Goal: Task Accomplishment & Management: Use online tool/utility

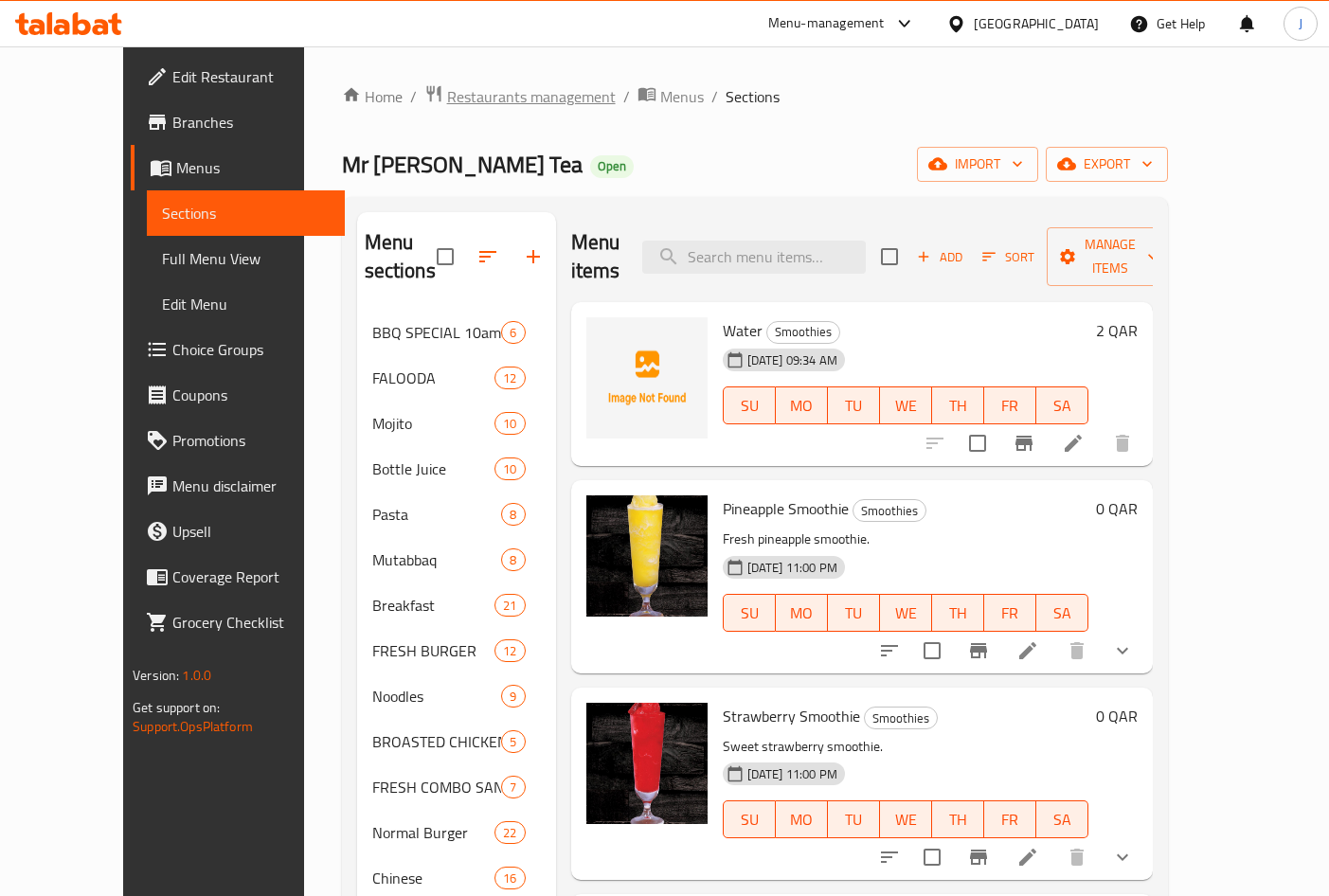
click at [447, 96] on span "Restaurants management" at bounding box center [530, 96] width 169 height 22
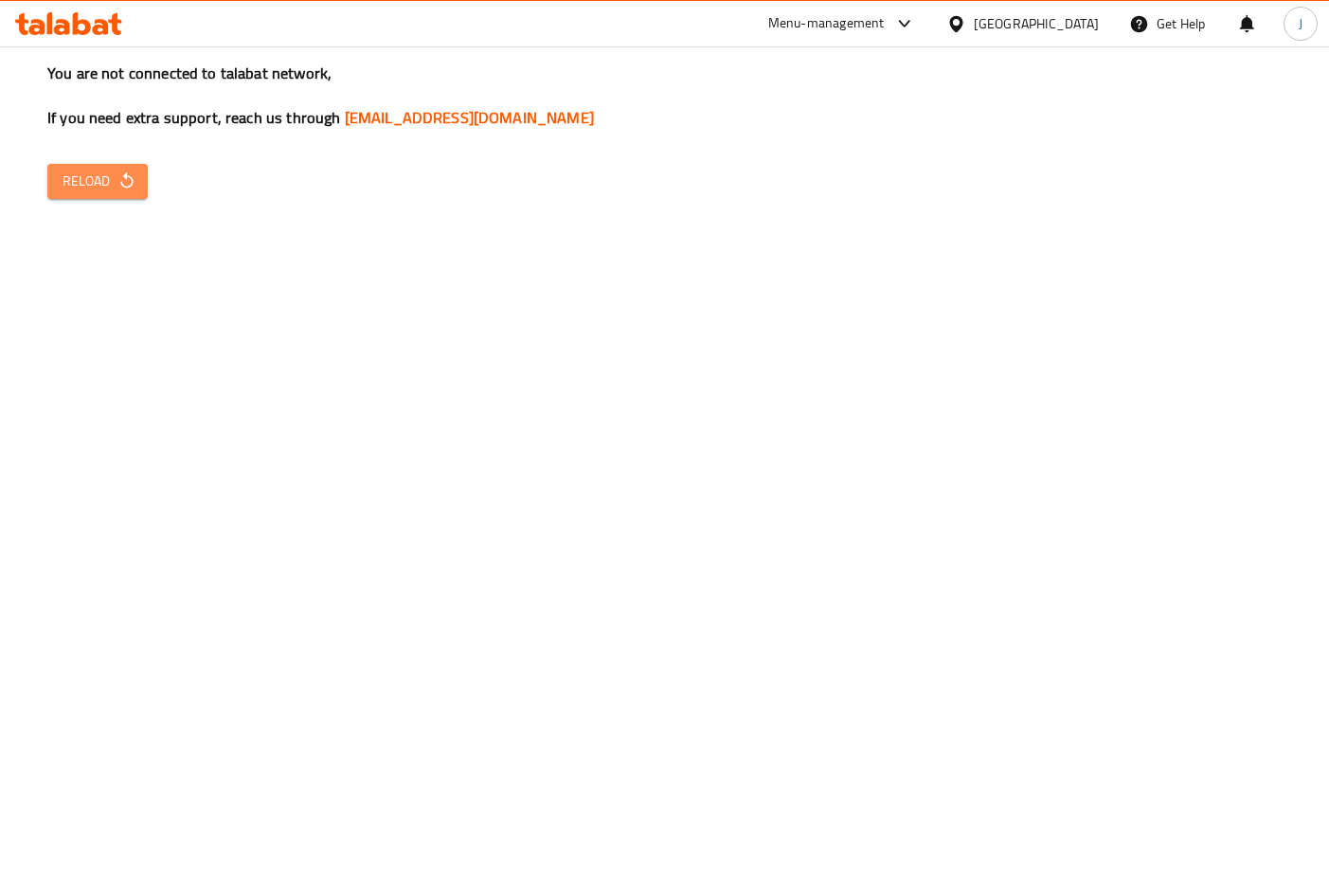
click at [134, 181] on icon "button" at bounding box center [126, 180] width 19 height 19
click at [136, 181] on icon "button" at bounding box center [126, 180] width 19 height 19
click at [91, 193] on span "Reload" at bounding box center [98, 181] width 70 height 23
click at [85, 186] on span "Reload" at bounding box center [98, 181] width 70 height 23
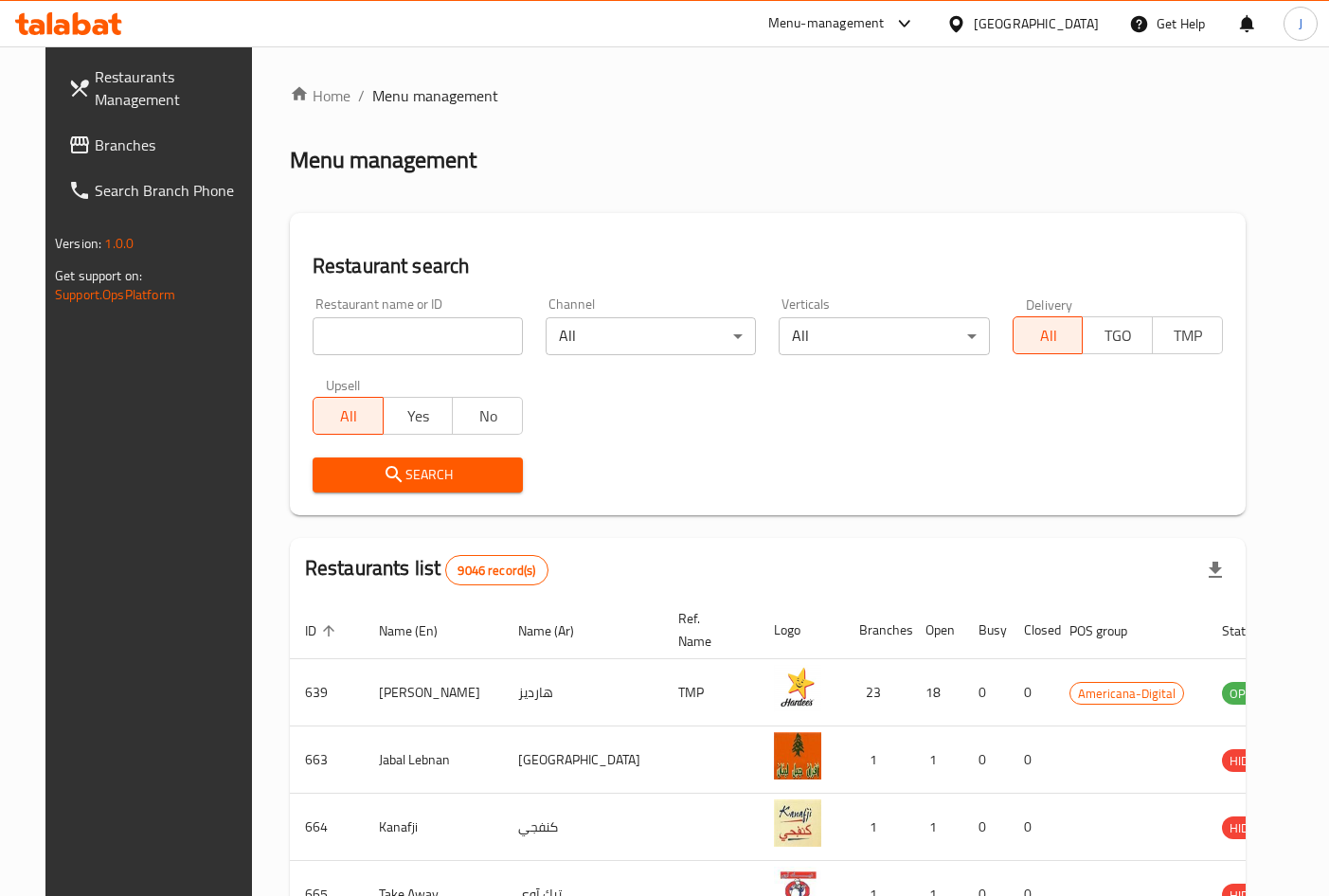
click at [427, 331] on input "search" at bounding box center [418, 335] width 211 height 38
paste input "New Royal Tea HPL1S4 774708"
click button "Search" at bounding box center [418, 475] width 211 height 35
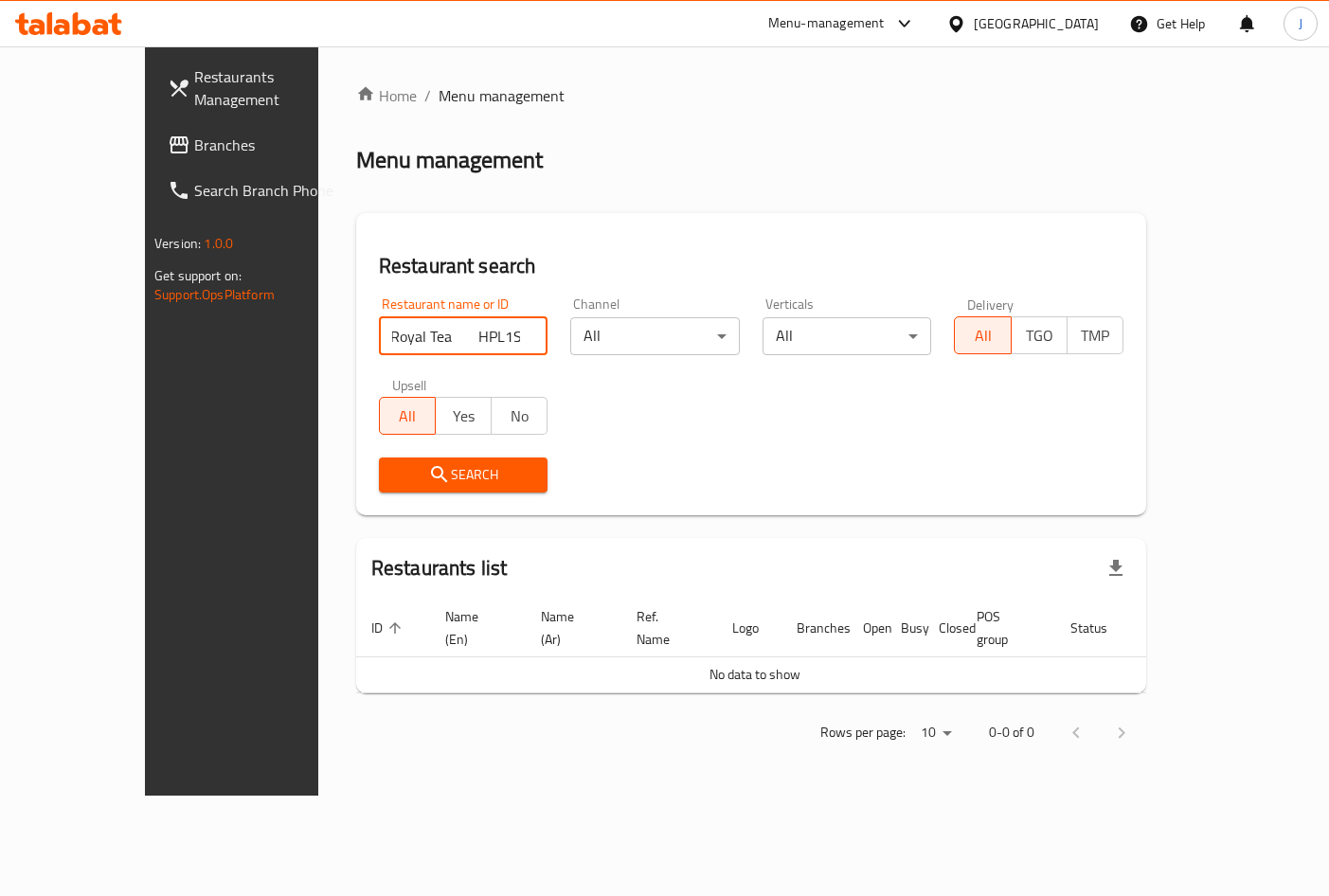
drag, startPoint x: 565, startPoint y: 316, endPoint x: 646, endPoint y: 307, distance: 81.5
click at [548, 317] on input "New Royal Tea HPL1S4 774708" at bounding box center [464, 335] width 170 height 38
type input "New Royal Tea"
click button "Search" at bounding box center [464, 475] width 170 height 35
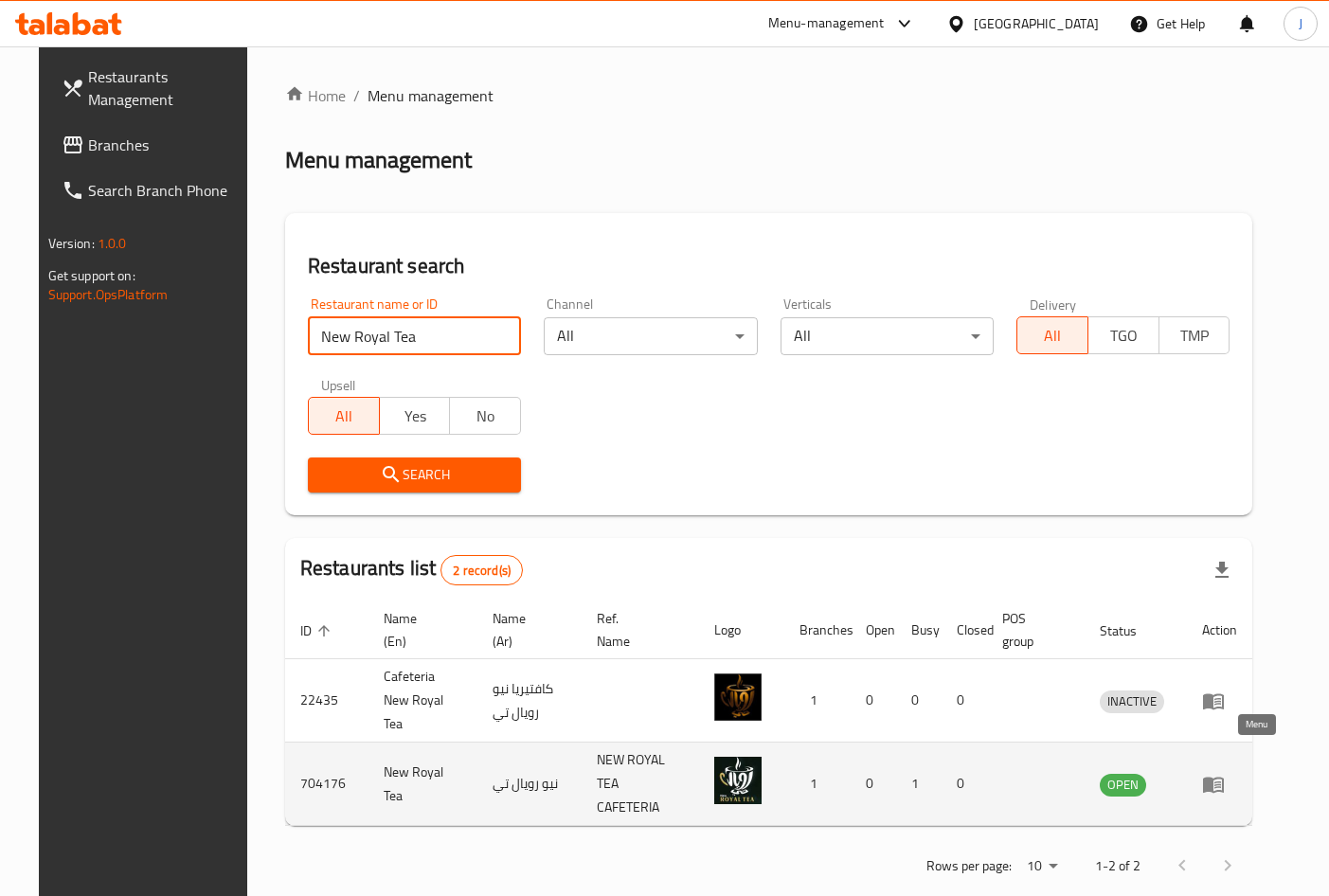
click at [1224, 777] on icon "enhanced table" at bounding box center [1213, 785] width 20 height 17
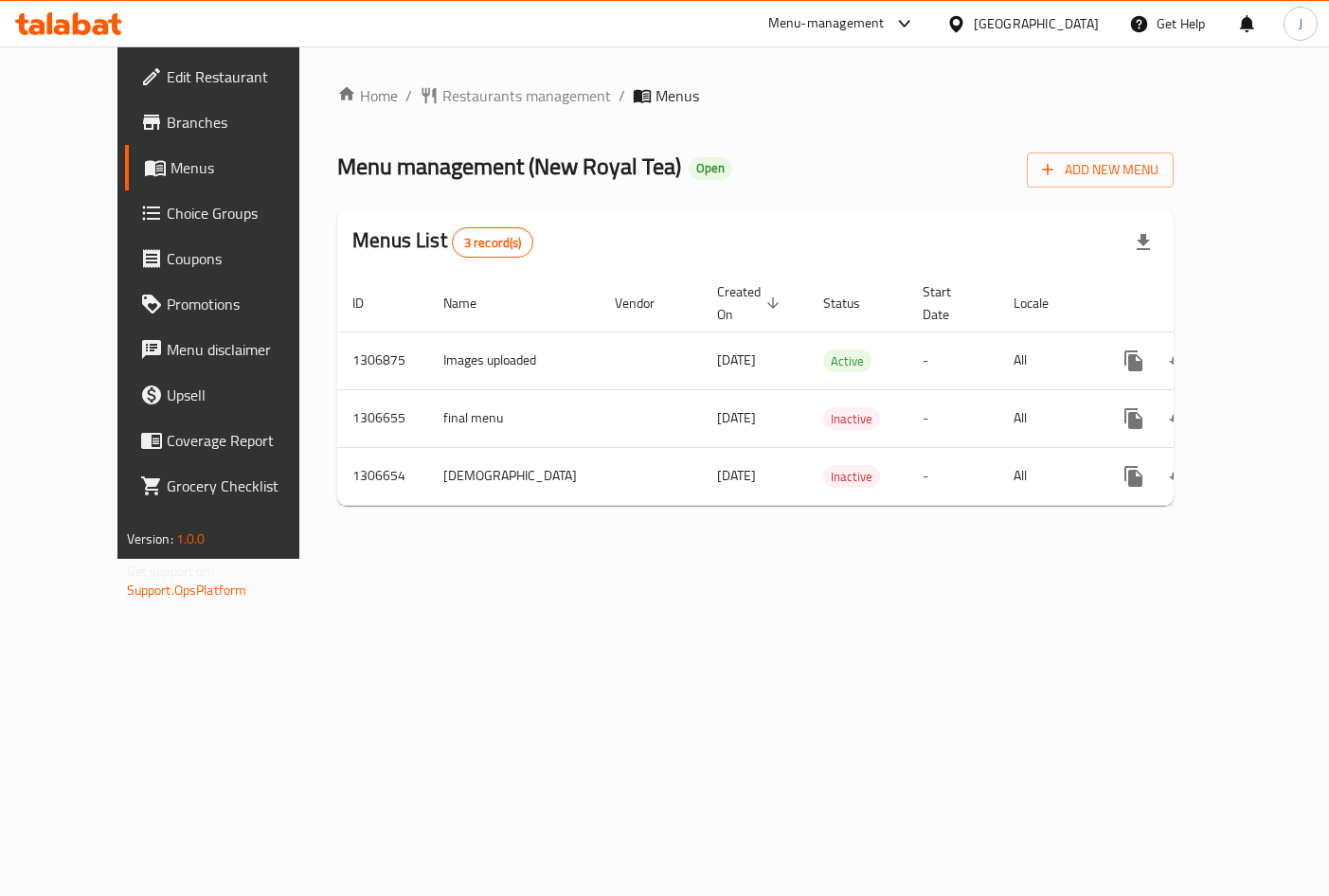
click at [167, 118] on span "Branches" at bounding box center [245, 122] width 157 height 22
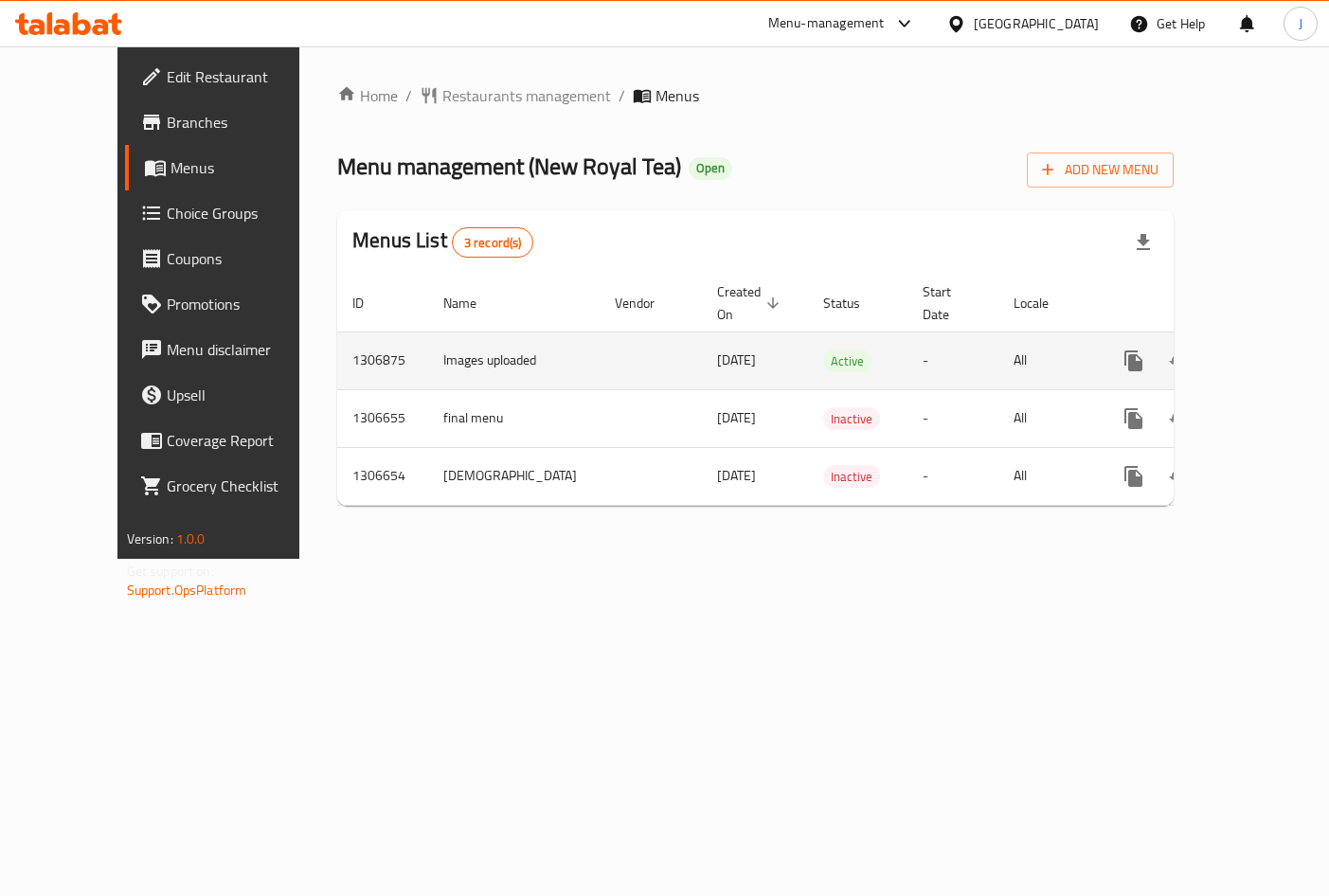
click at [1273, 338] on link "enhanced table" at bounding box center [1270, 361] width 46 height 46
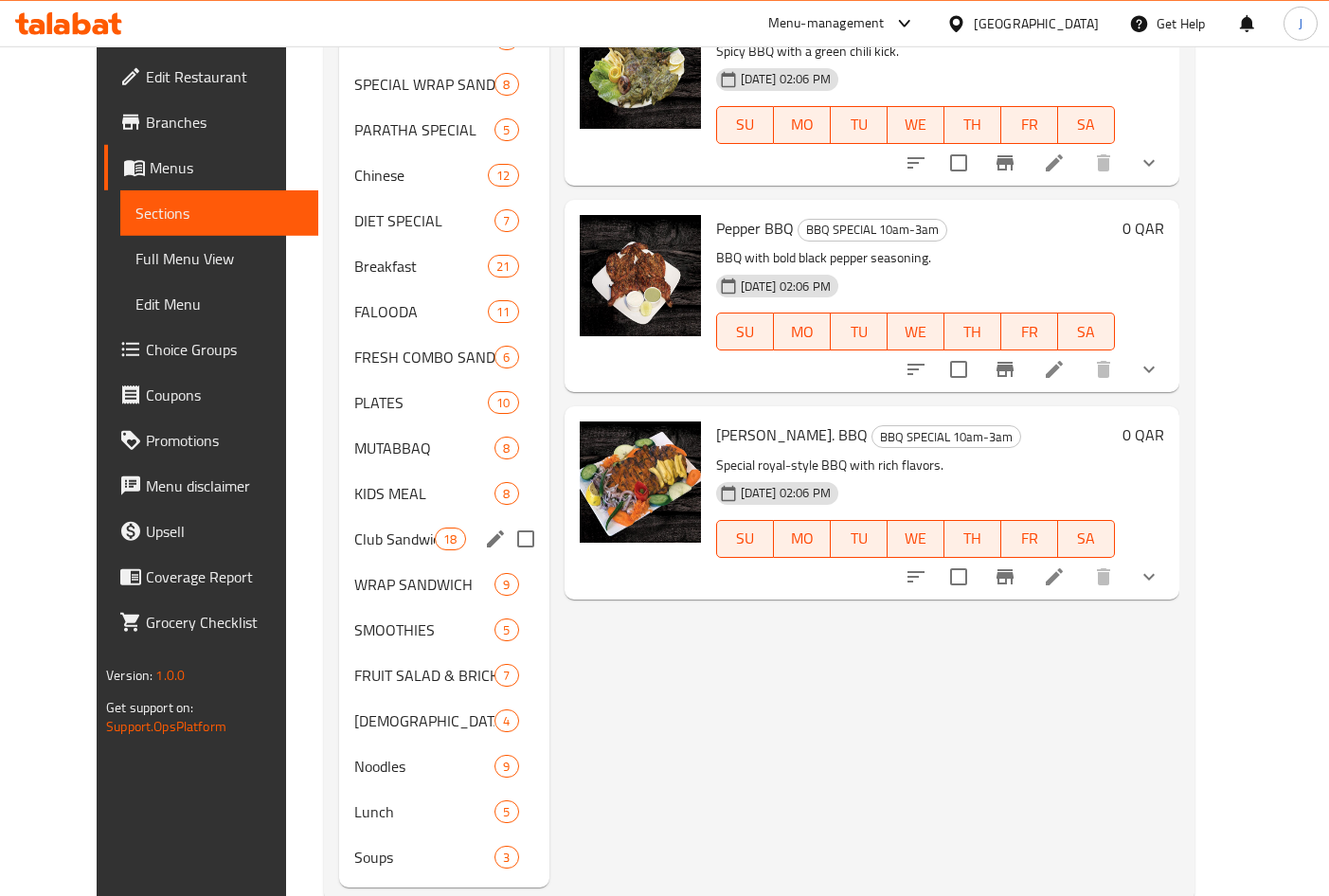
scroll to position [975, 0]
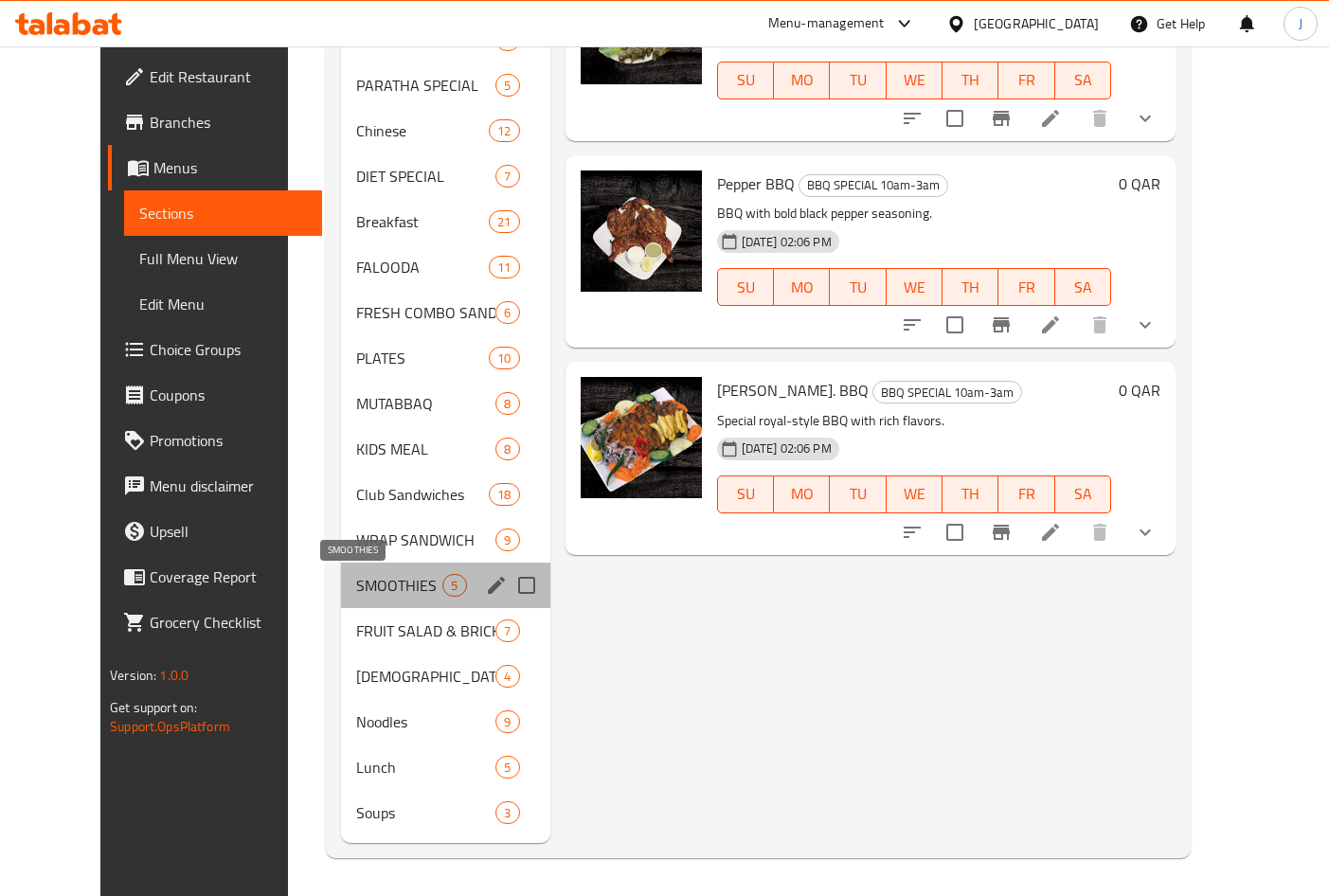
click at [356, 592] on span "SMOOTHIES" at bounding box center [399, 585] width 86 height 22
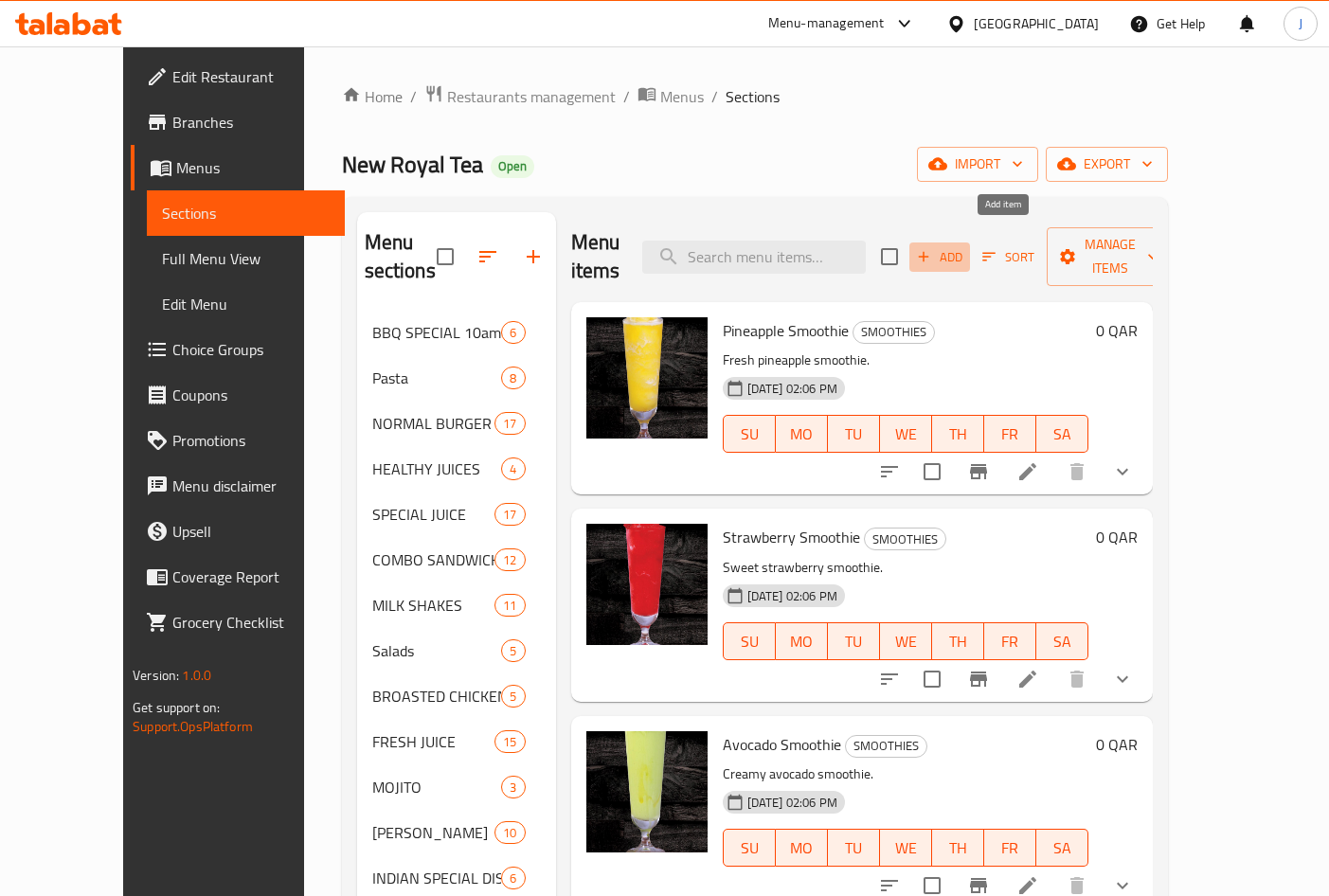
click at [970, 243] on button "Add" at bounding box center [939, 257] width 60 height 29
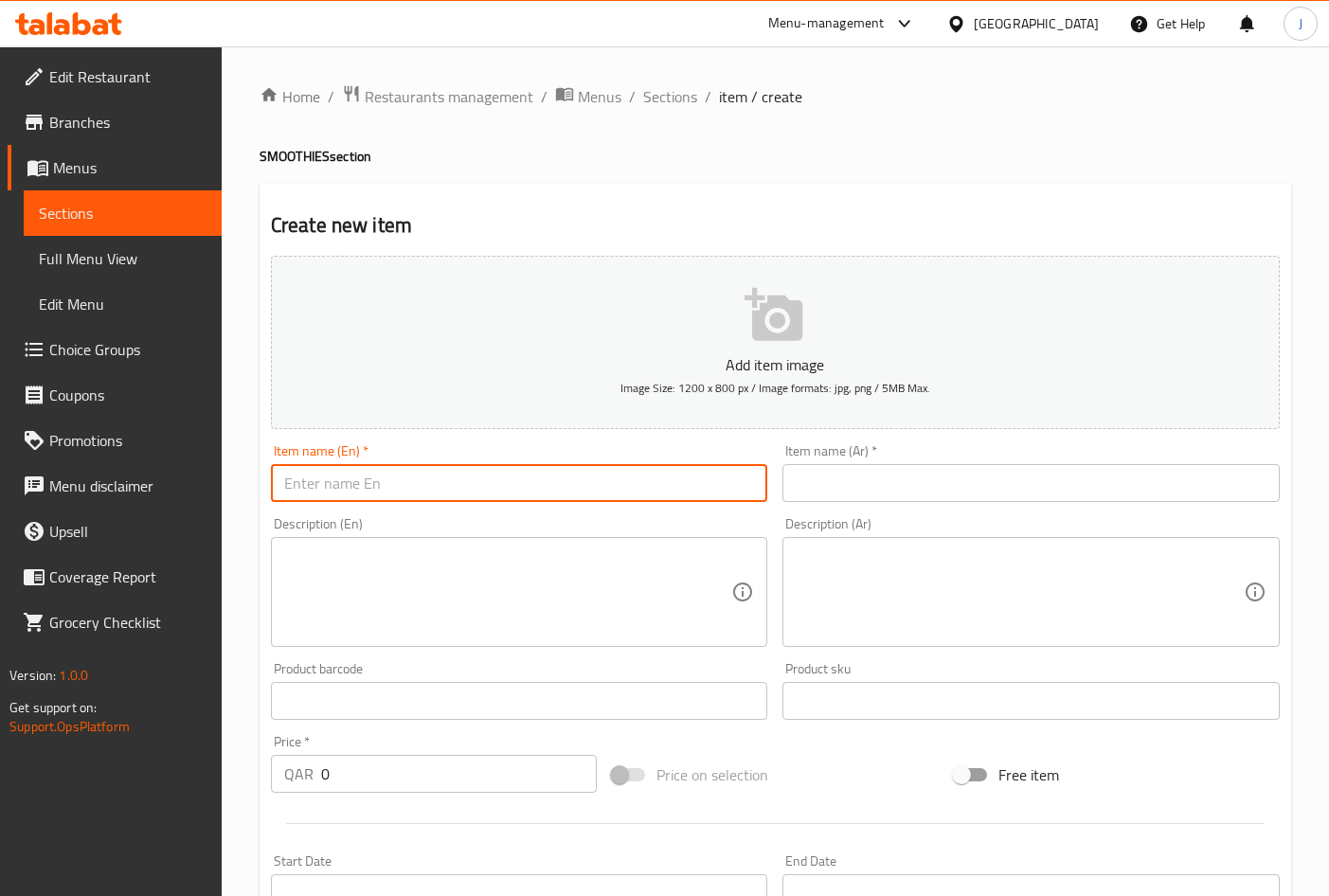
click at [582, 474] on input "text" at bounding box center [520, 483] width 497 height 38
type input "Water"
click at [874, 483] on input "text" at bounding box center [1031, 483] width 497 height 38
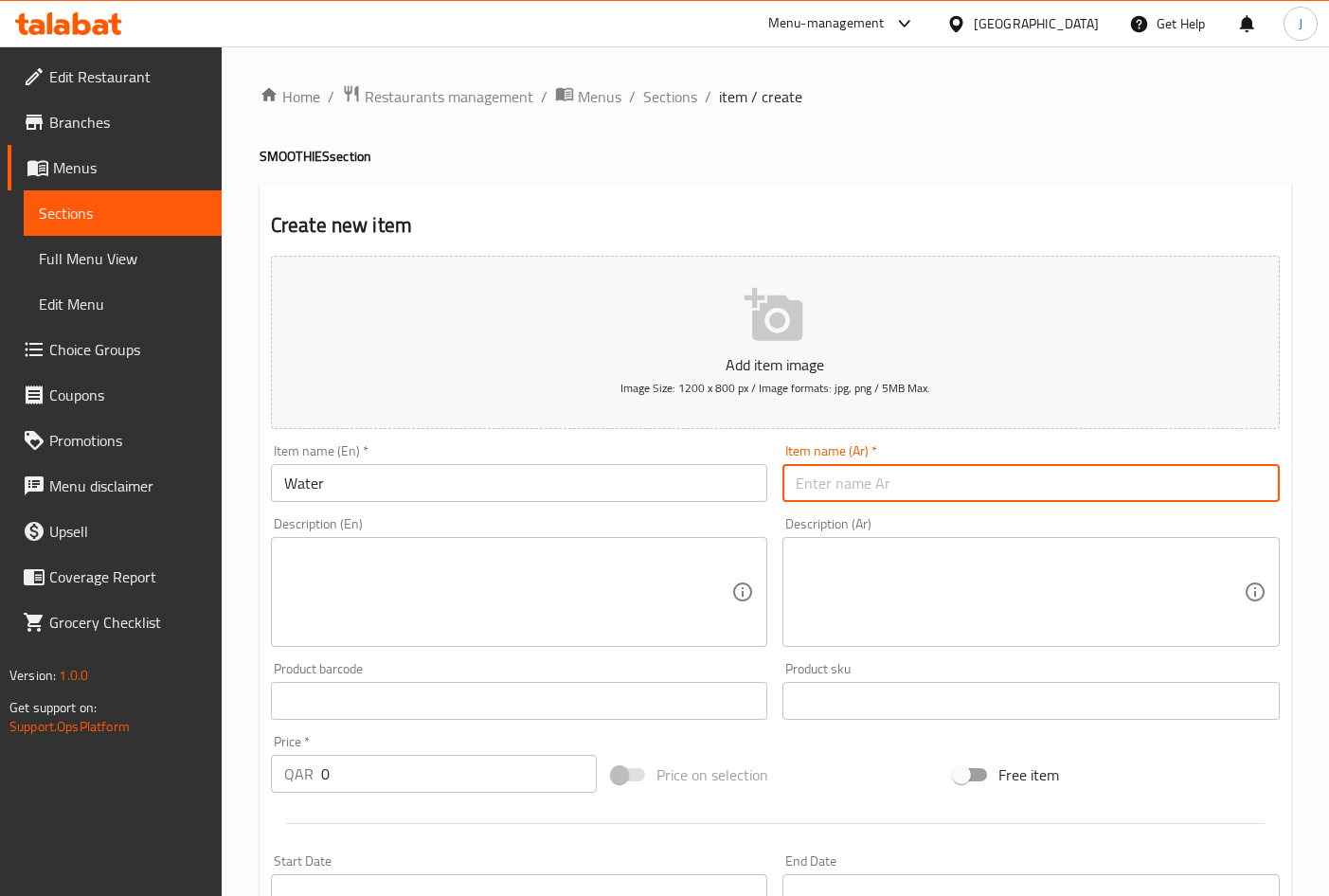
paste input "ماء"
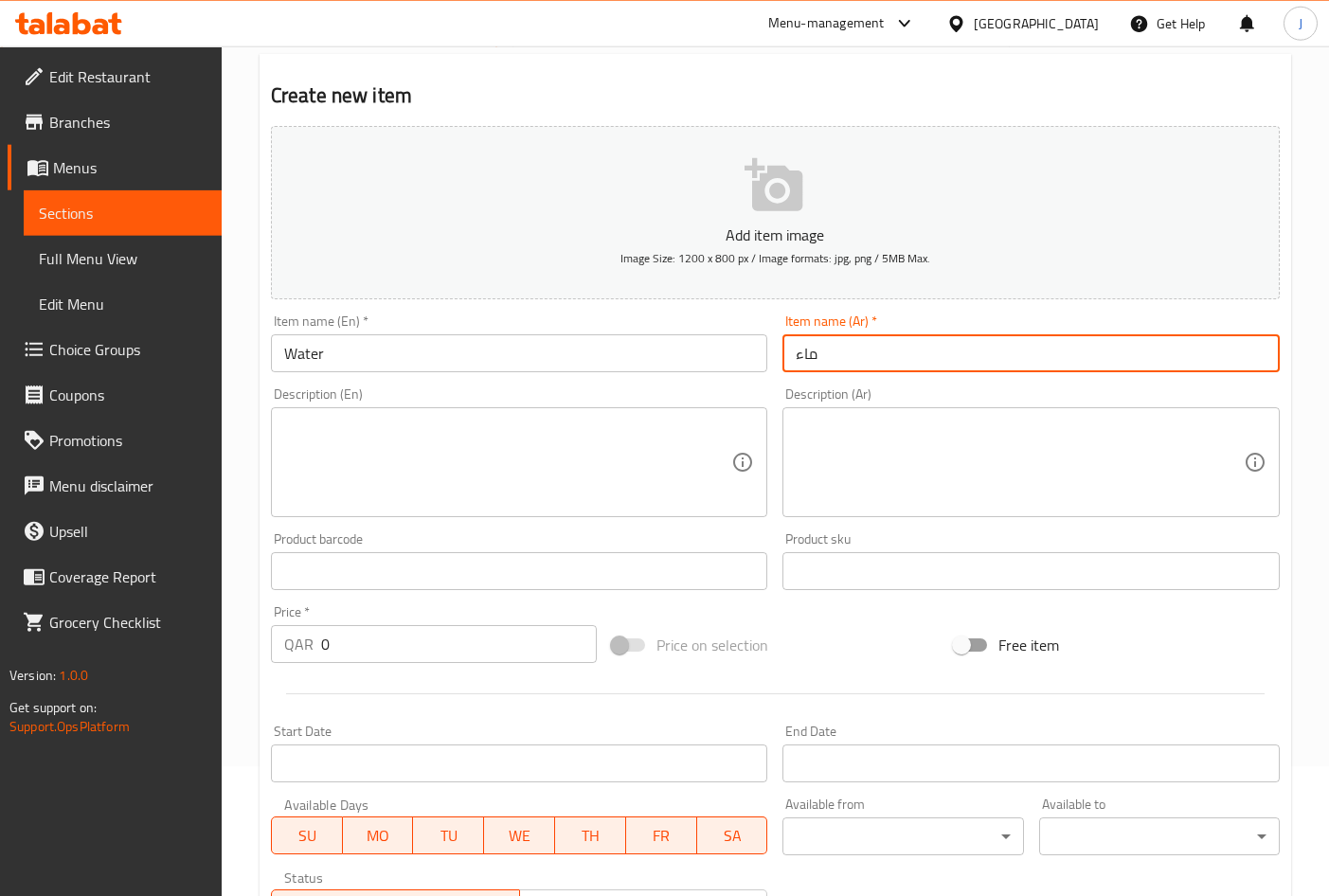
scroll to position [444, 0]
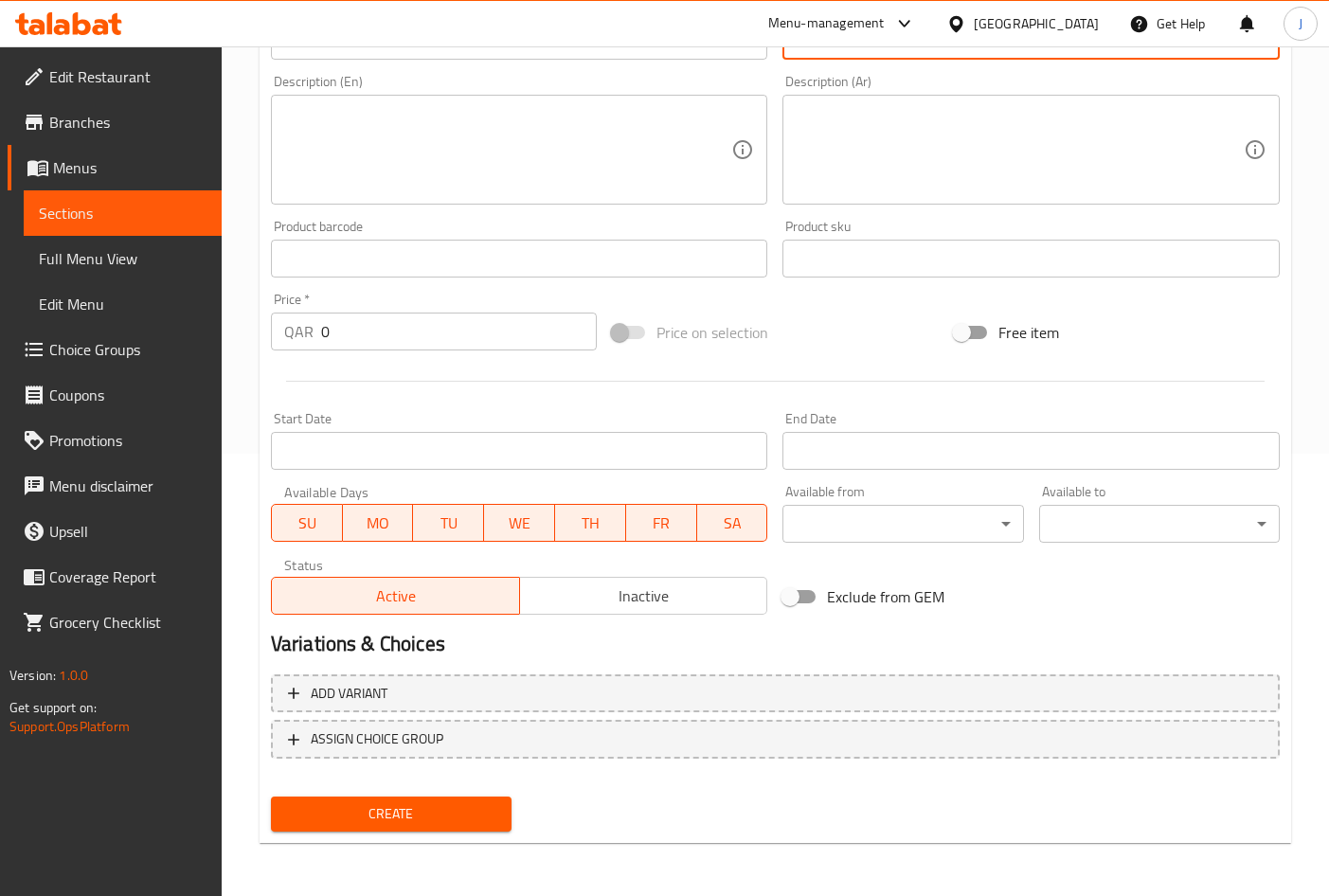
type input "ماء"
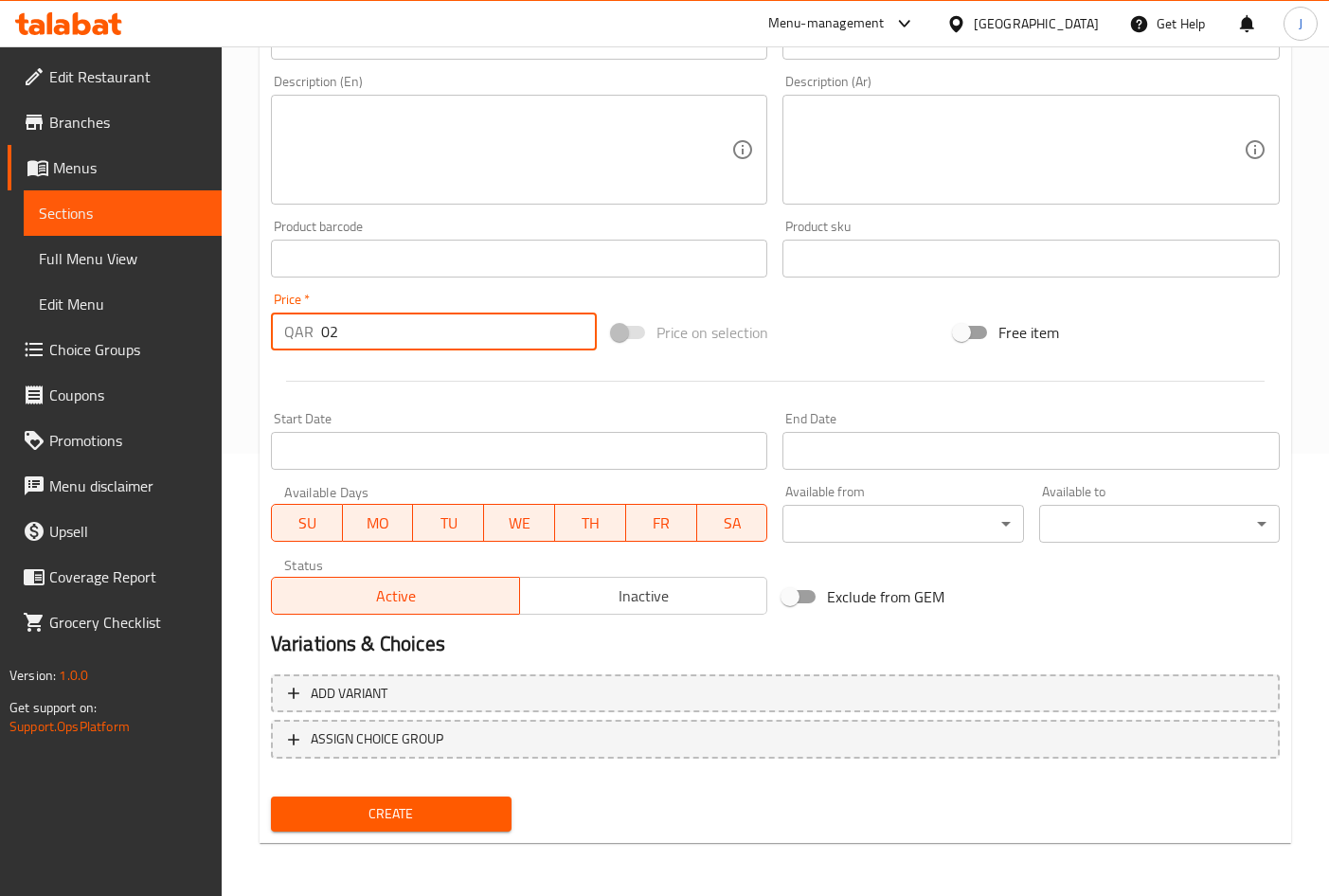
click at [381, 334] on input "02" at bounding box center [458, 331] width 276 height 38
type input "2"
click at [371, 813] on span "Create" at bounding box center [391, 814] width 211 height 23
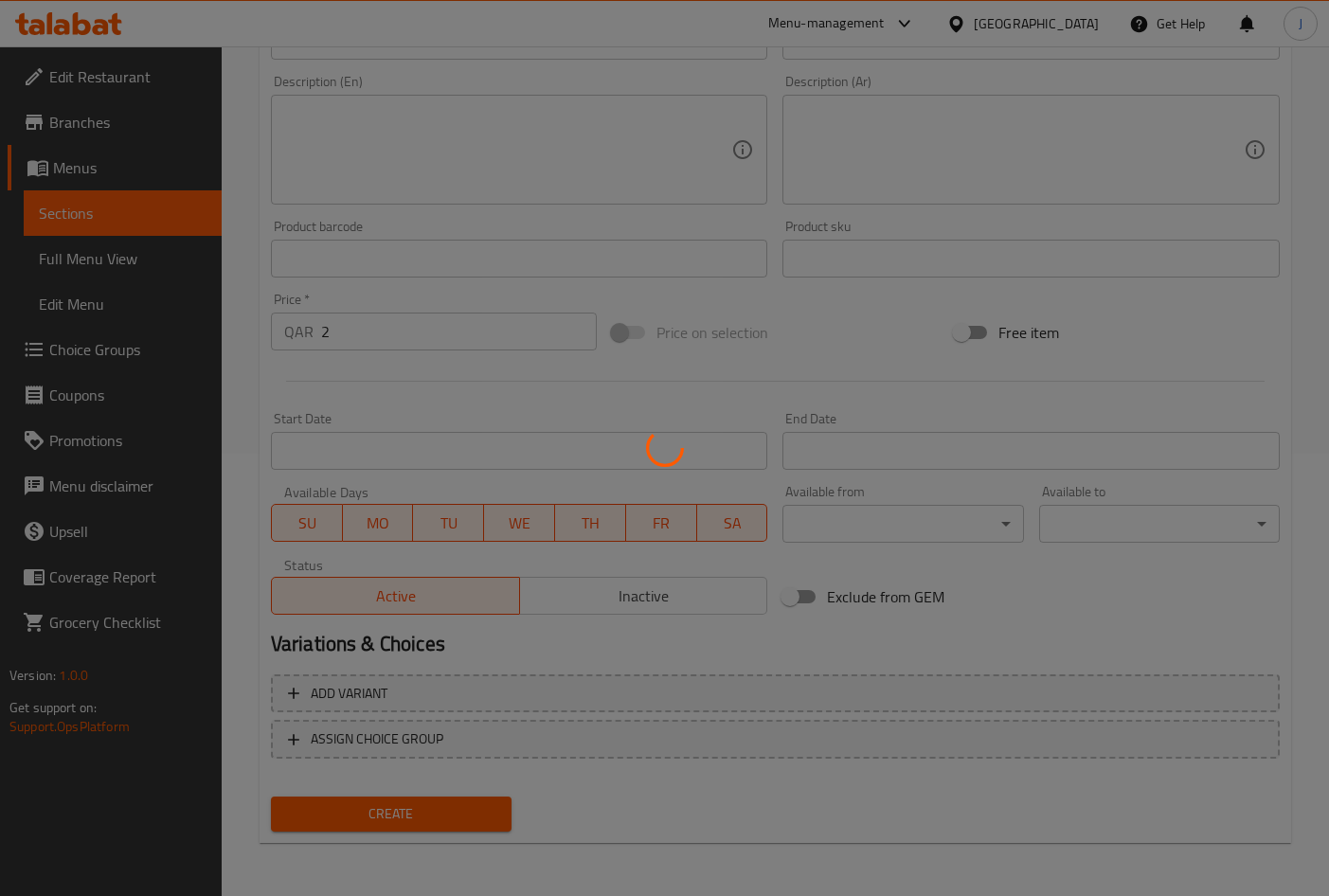
type input "0"
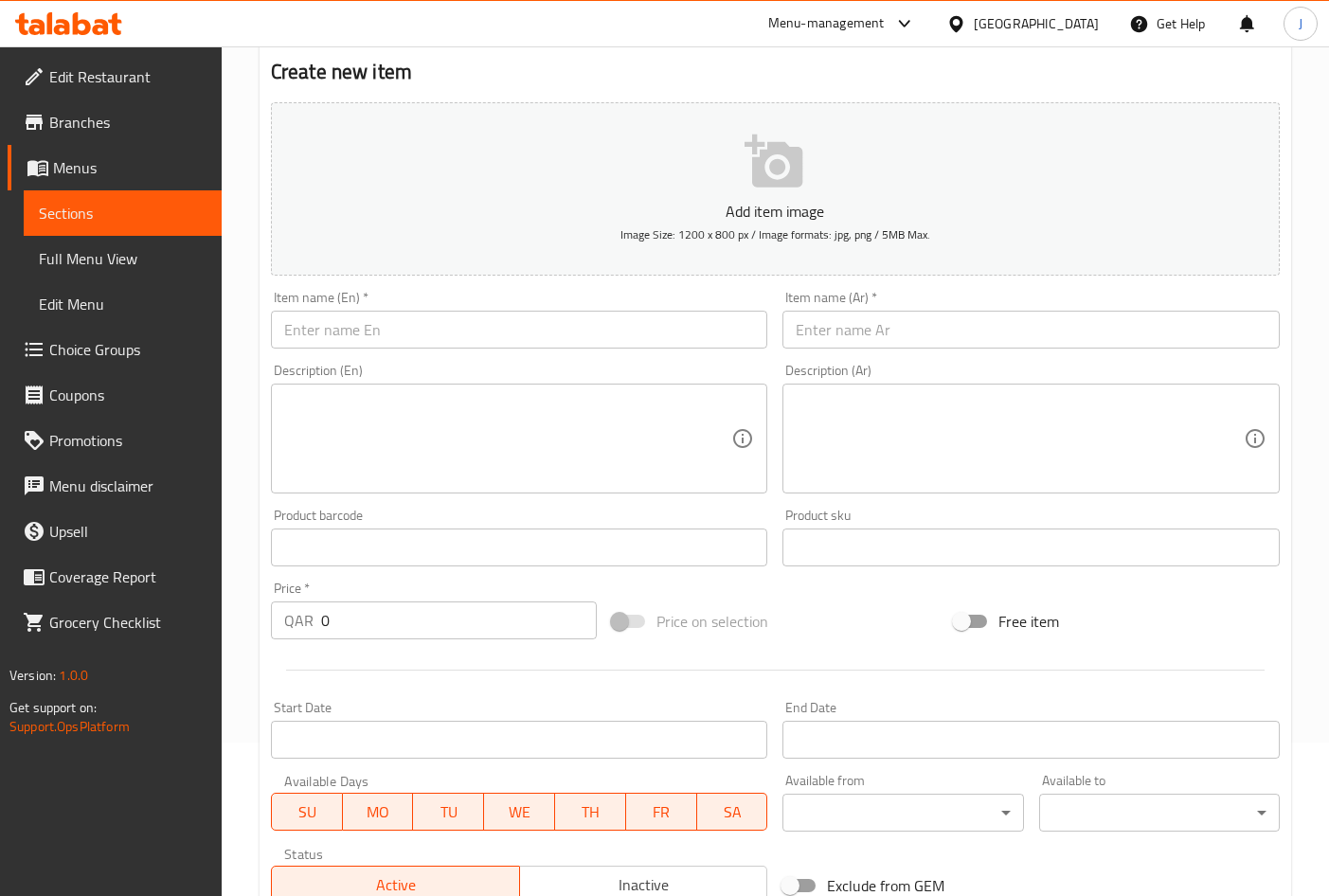
scroll to position [0, 0]
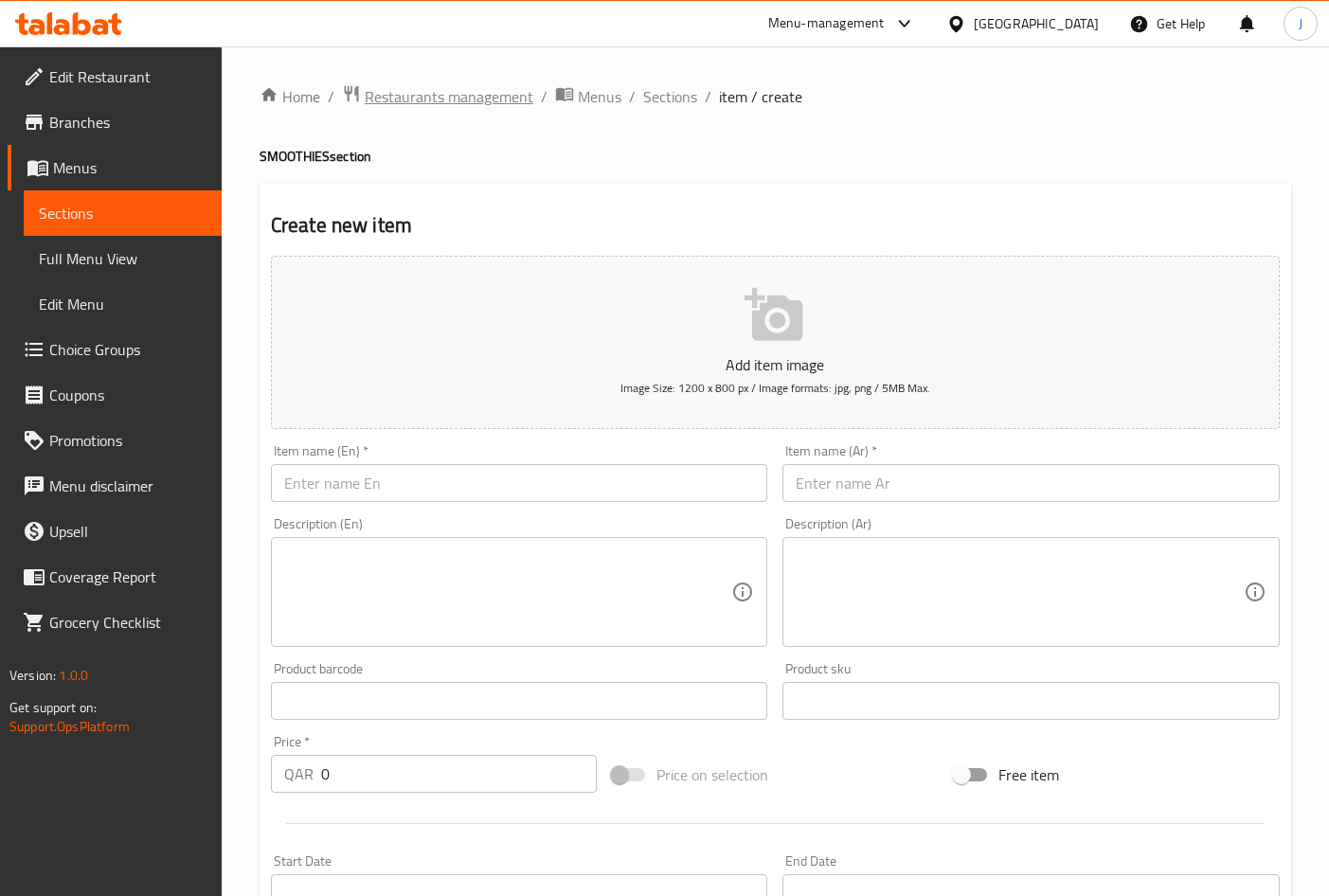
click at [423, 98] on span "Restaurants management" at bounding box center [449, 96] width 169 height 22
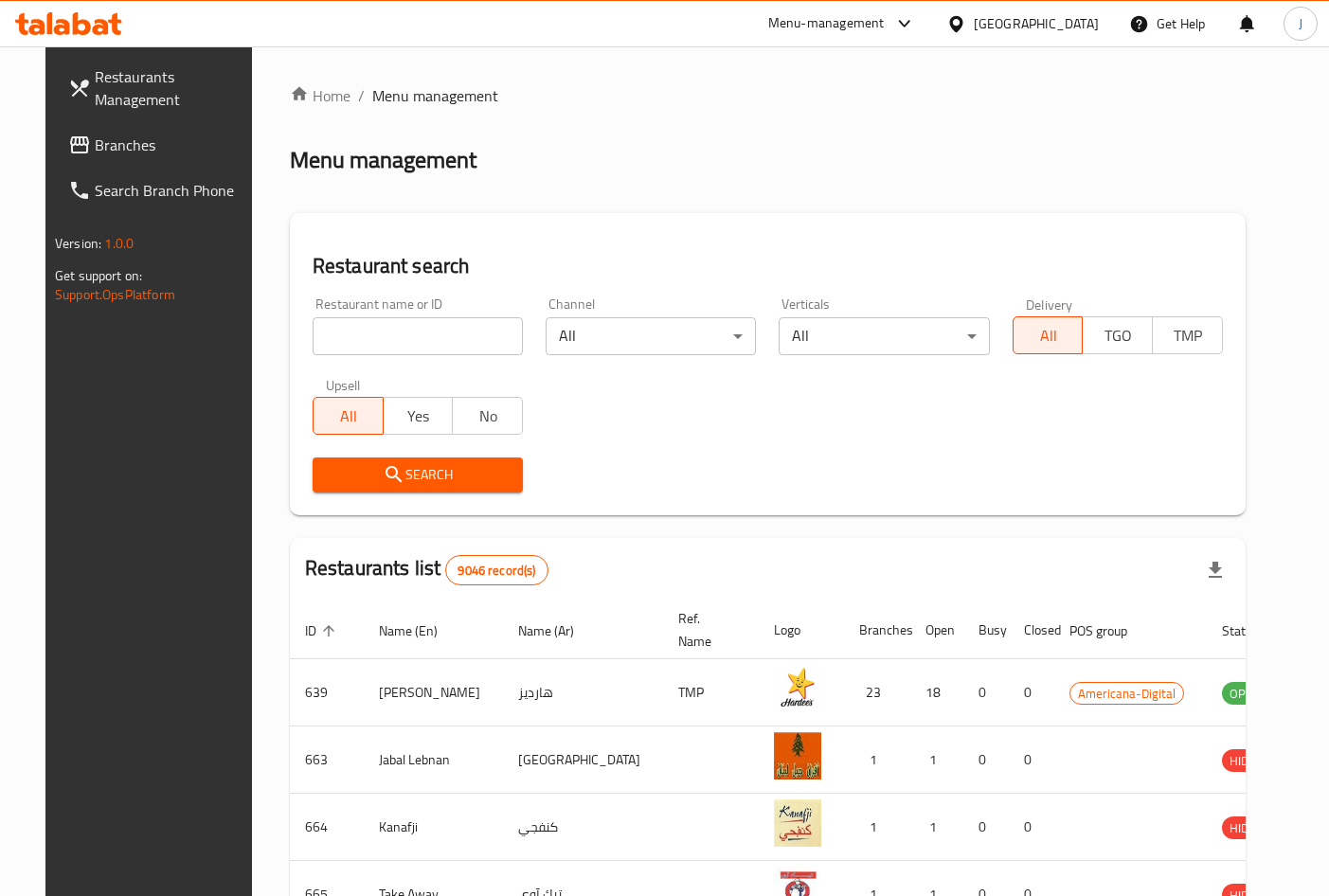
click at [447, 327] on input "search" at bounding box center [418, 335] width 211 height 38
paste input "New Royal Tea"
type input "New Royal Tea"
click button "Search" at bounding box center [418, 475] width 211 height 35
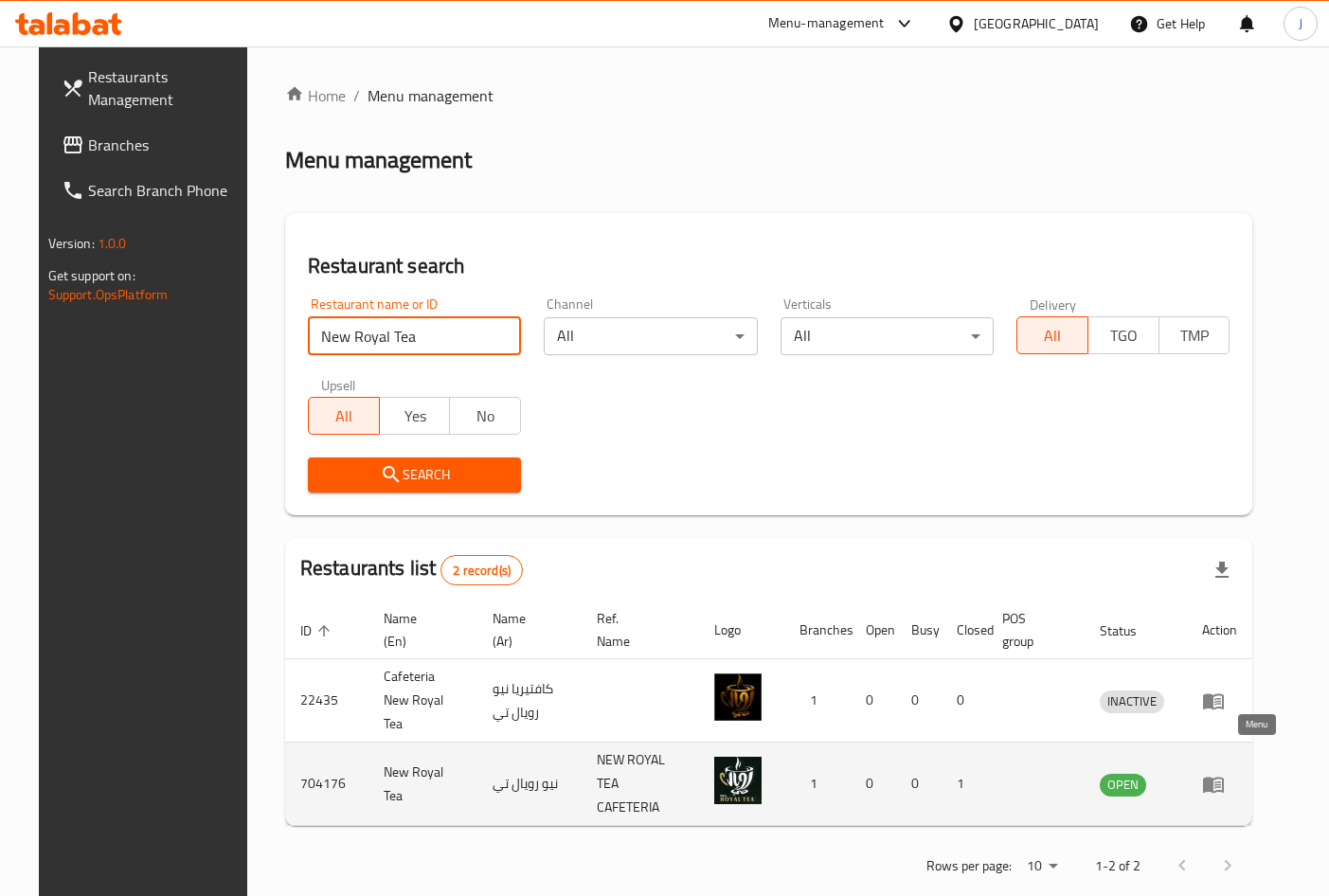
click at [1237, 773] on link "enhanced table" at bounding box center [1220, 784] width 35 height 22
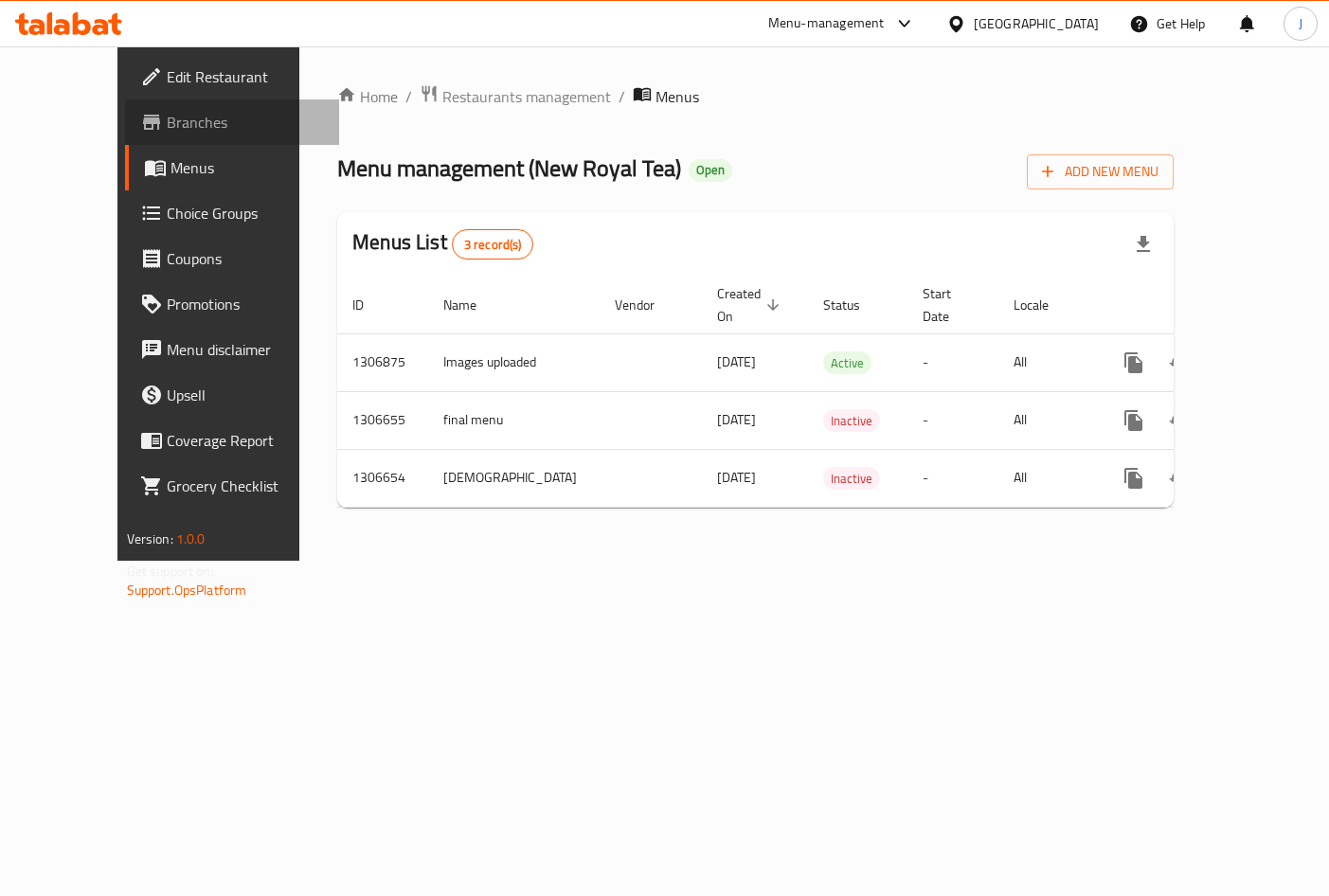
click at [167, 121] on span "Branches" at bounding box center [245, 122] width 157 height 22
